Goal: Browse casually: Explore the website without a specific task or goal

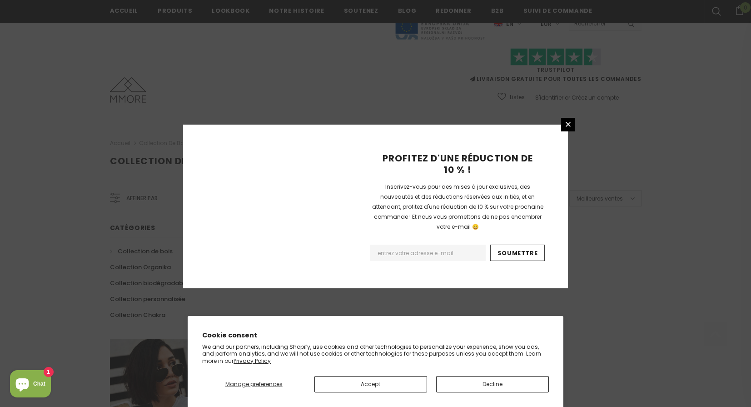
scroll to position [547, 0]
